Goal: Understand process/instructions: Learn how to perform a task or action

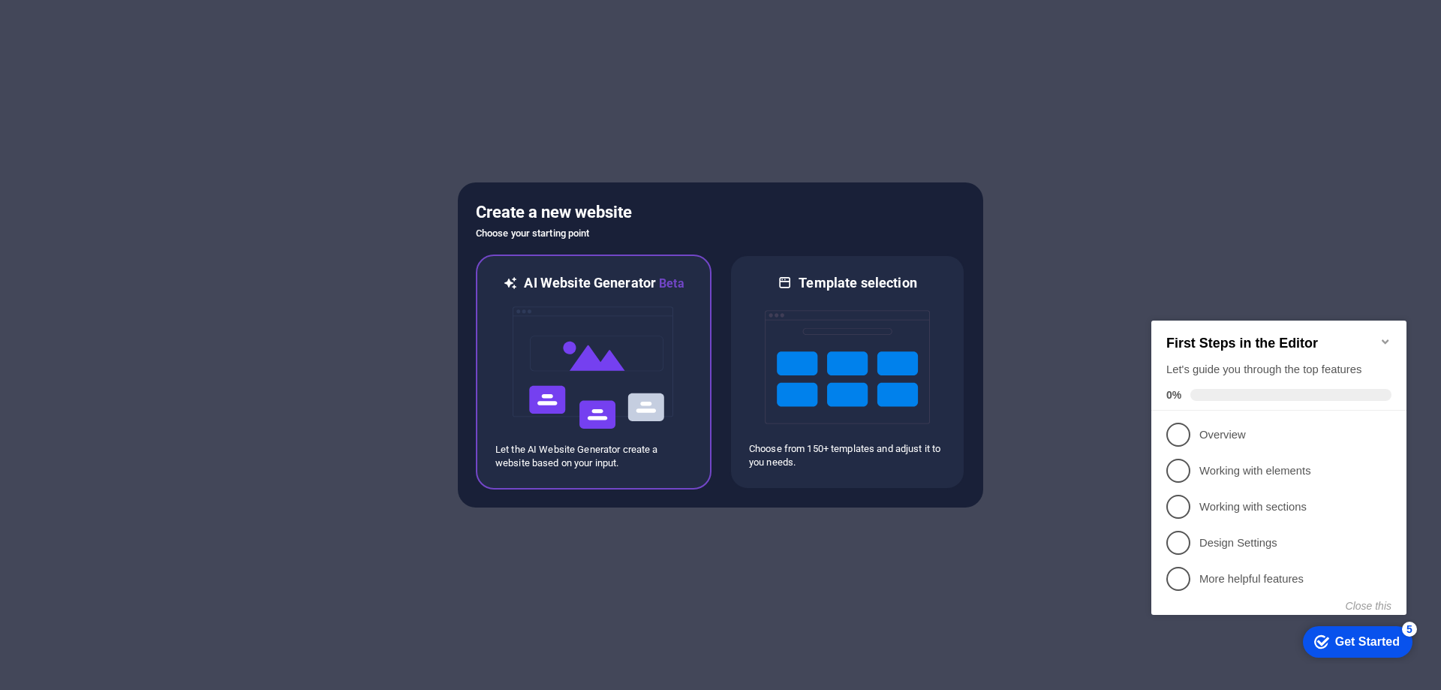
click at [574, 363] on img at bounding box center [593, 368] width 165 height 150
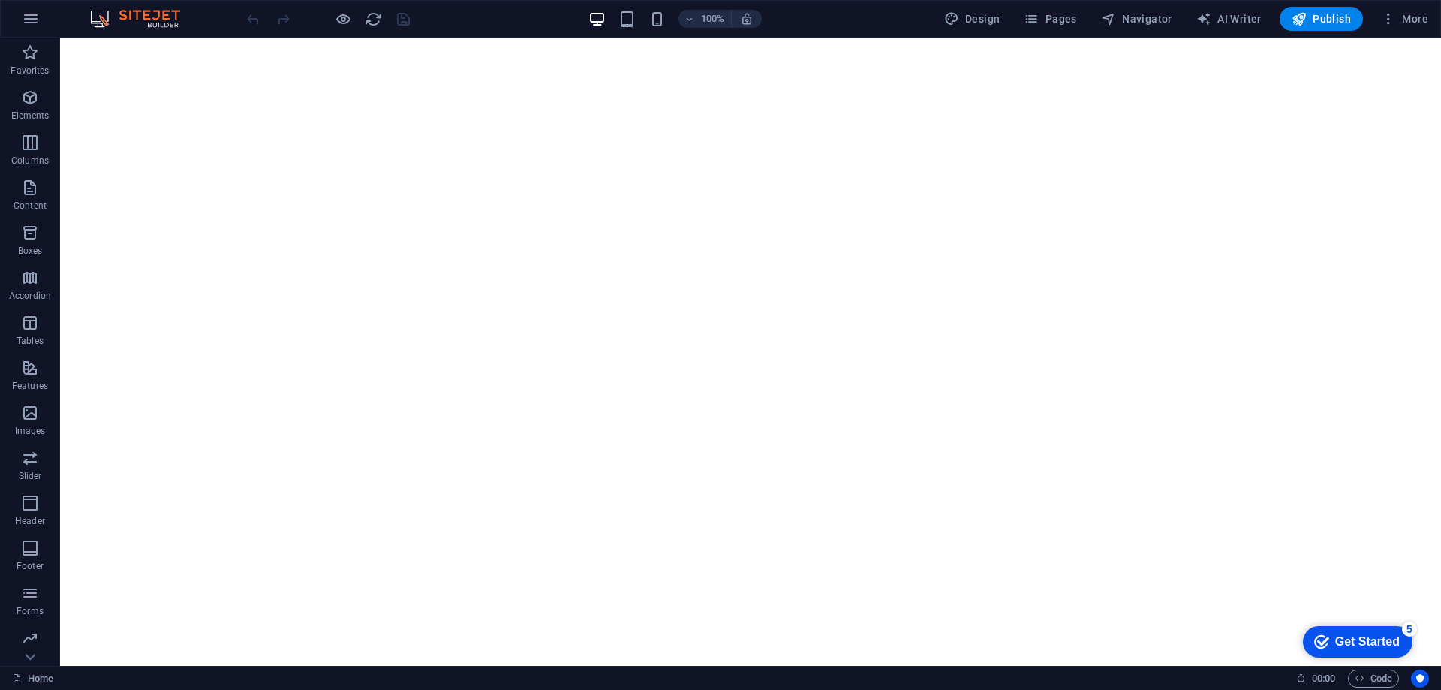
click at [1384, 635] on div "Get Started" at bounding box center [1367, 642] width 65 height 14
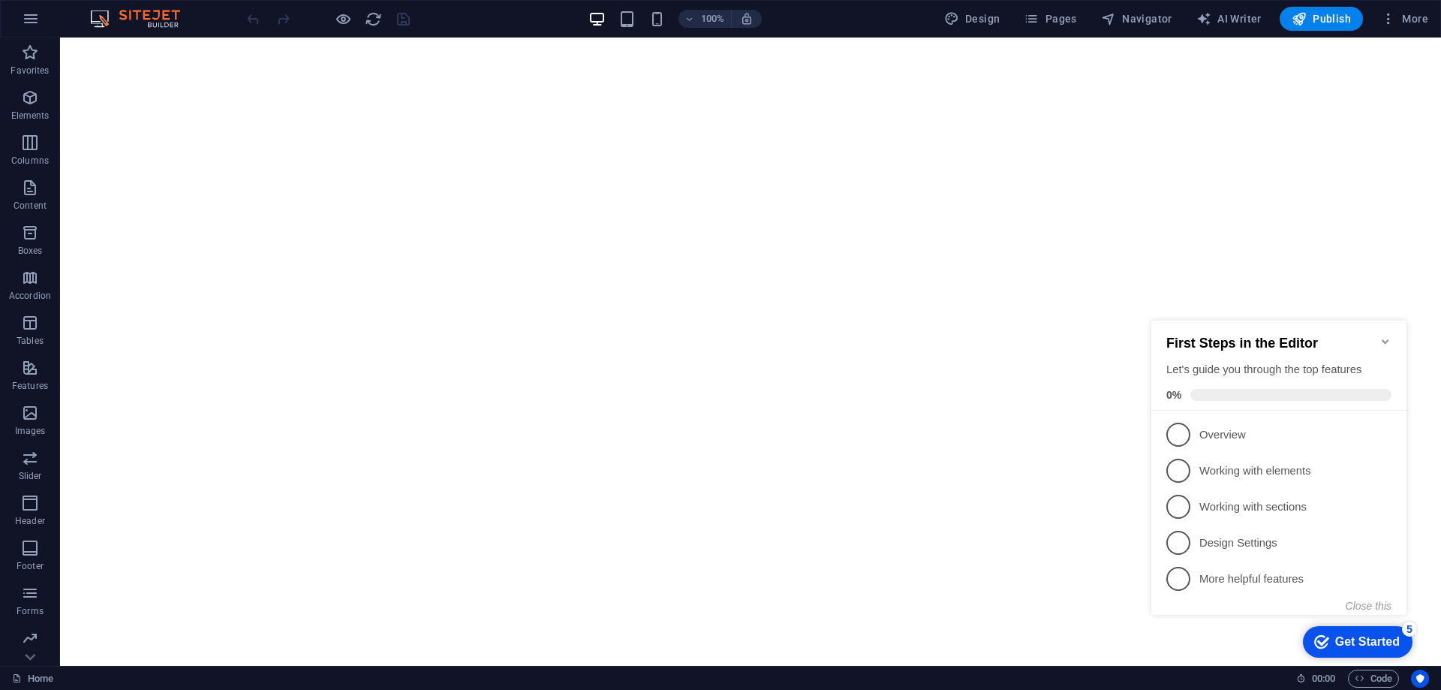
click at [1389, 336] on icon "Minimize checklist" at bounding box center [1386, 342] width 12 height 12
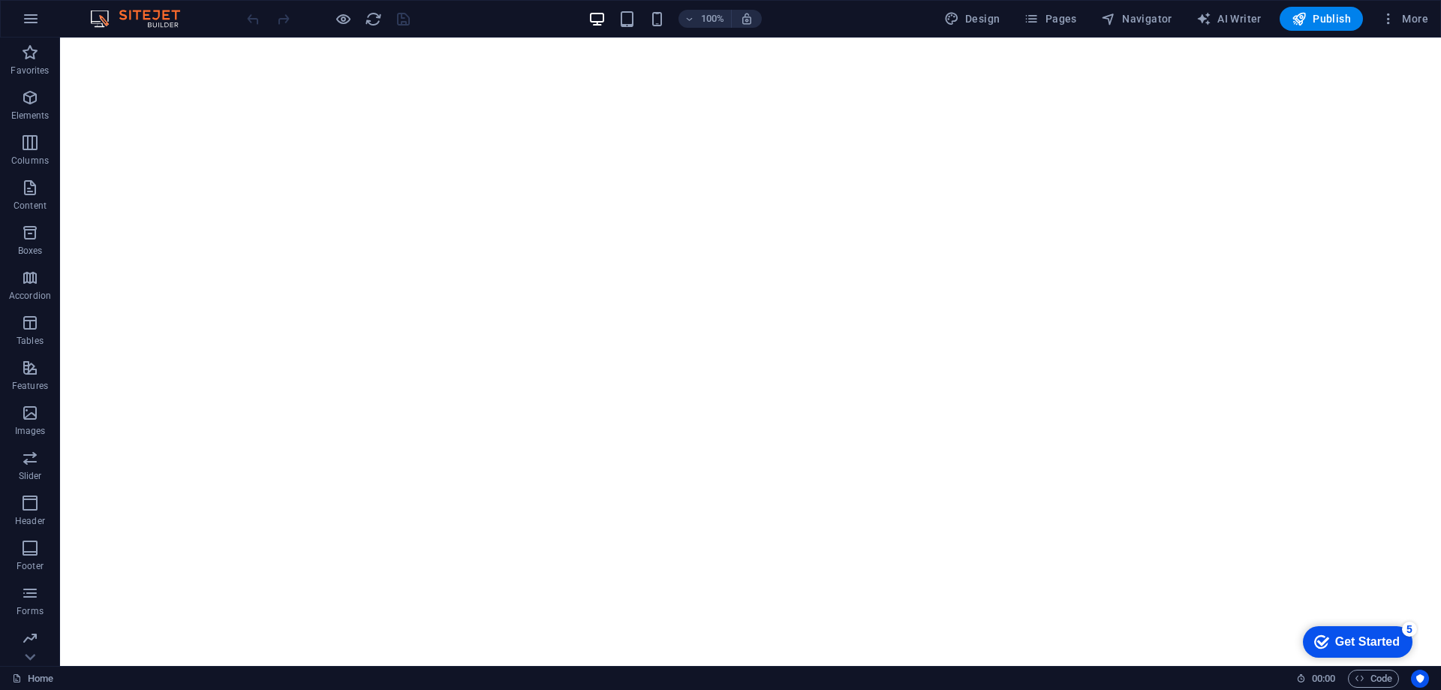
click at [1341, 646] on div "Get Started" at bounding box center [1367, 642] width 65 height 14
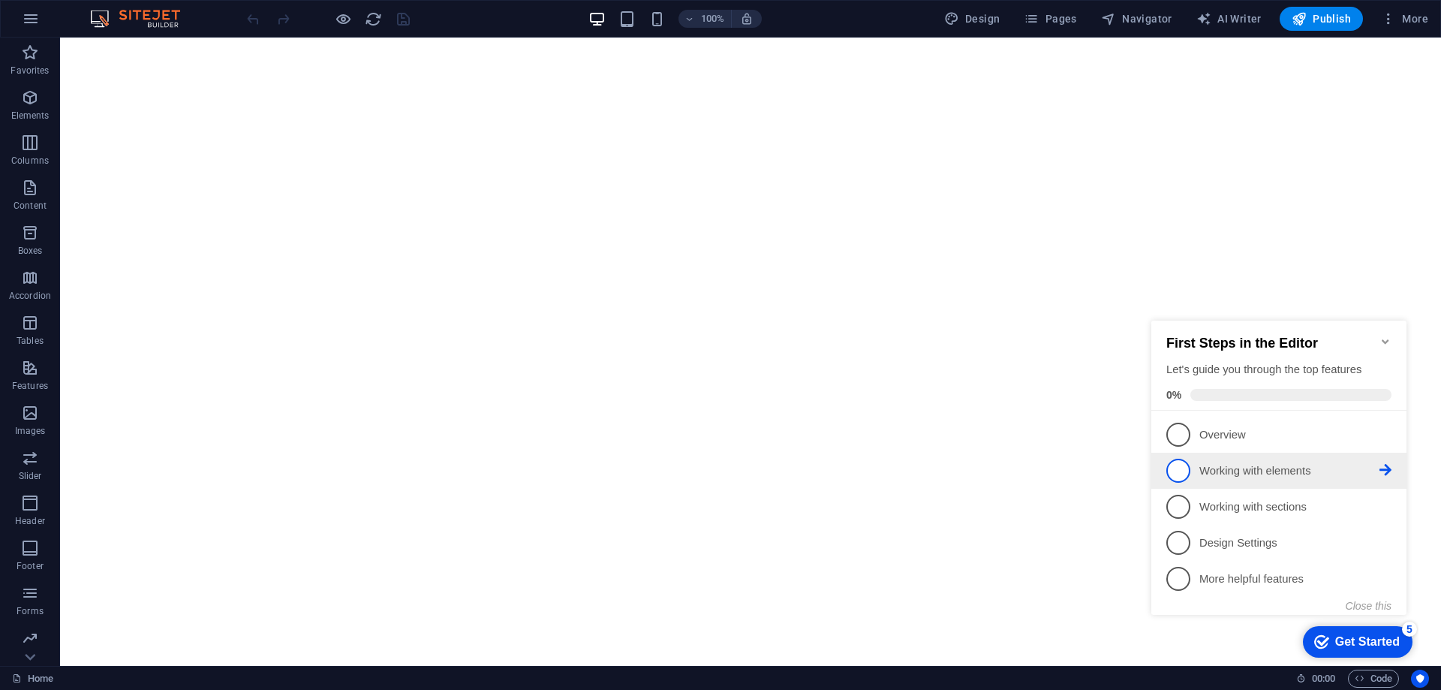
click at [1178, 477] on span "2" at bounding box center [1178, 471] width 24 height 24
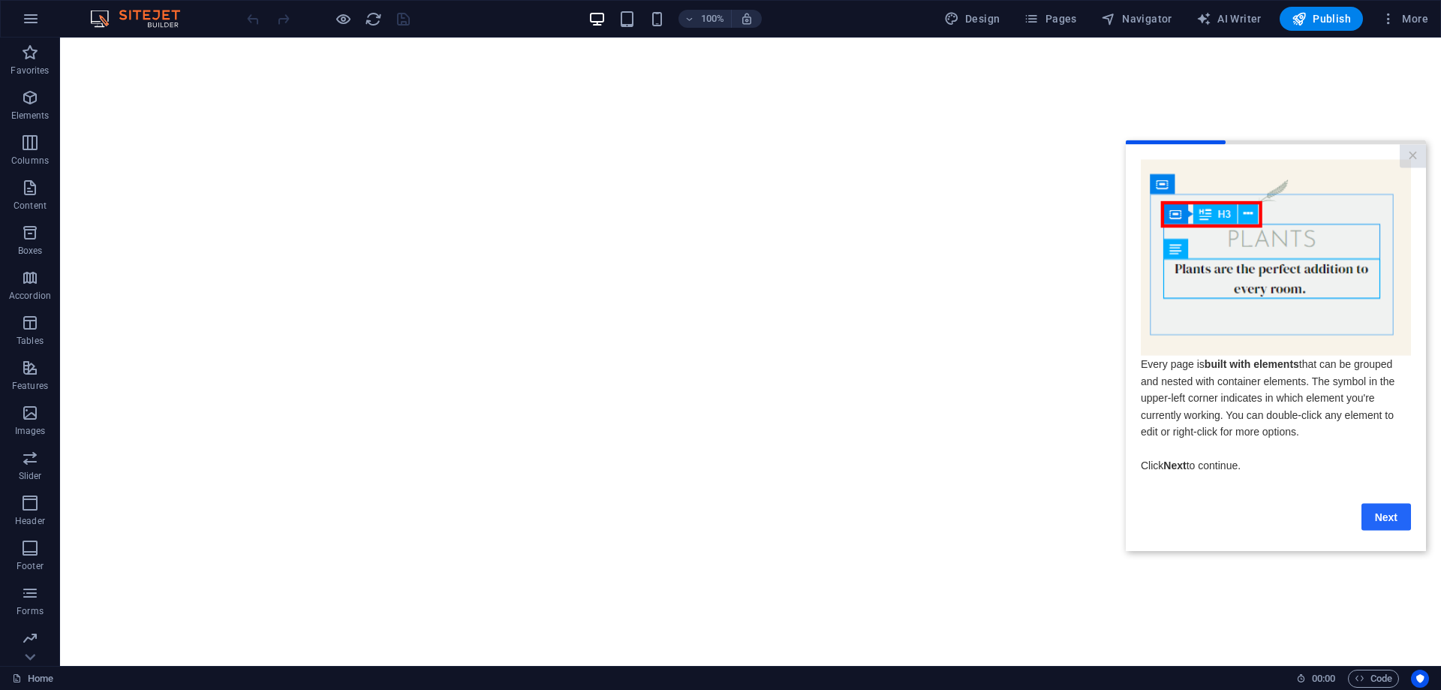
click at [1399, 524] on link "Next" at bounding box center [1387, 516] width 50 height 27
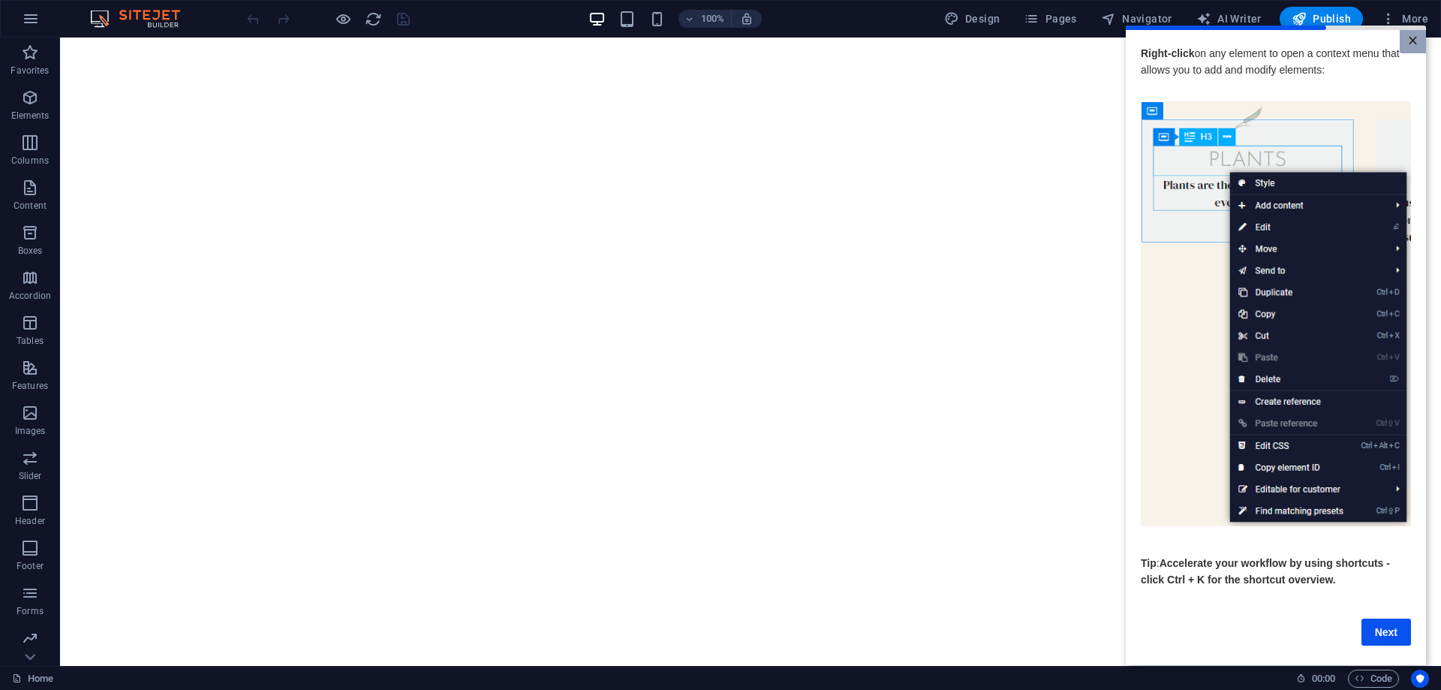
click at [1414, 43] on link "×" at bounding box center [1413, 40] width 26 height 23
